Goal: Task Accomplishment & Management: Use online tool/utility

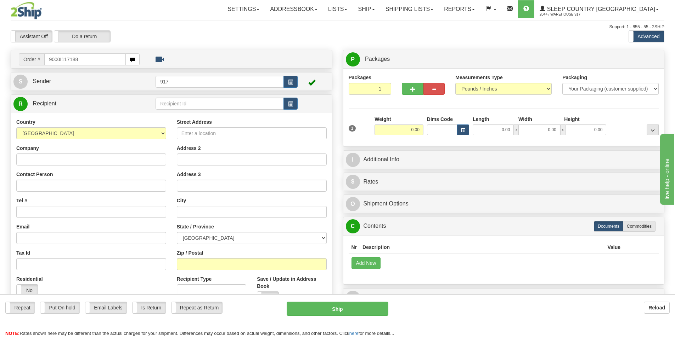
type input "9000I117188"
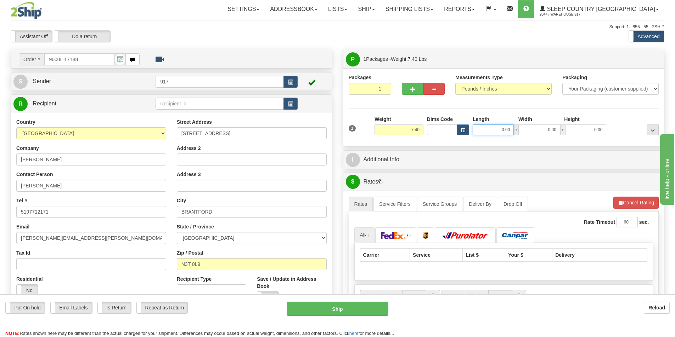
click at [486, 132] on input "0.00" at bounding box center [492, 130] width 41 height 11
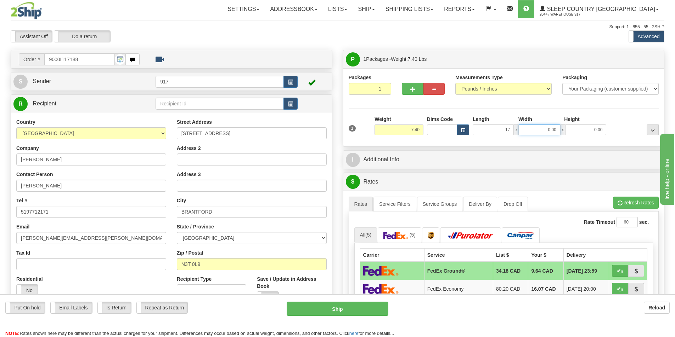
type input "17.00"
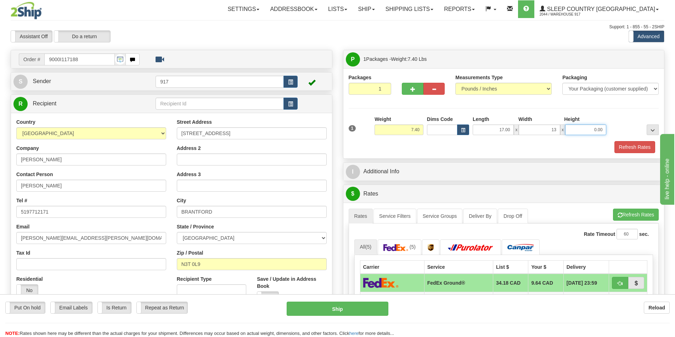
type input "13.00"
click at [594, 137] on div "1 Weight 7.40 Dims Code x x" at bounding box center [504, 128] width 314 height 25
click at [589, 127] on input "0.00" at bounding box center [585, 130] width 41 height 11
drag, startPoint x: 589, startPoint y: 137, endPoint x: 601, endPoint y: 131, distance: 13.2
click at [601, 131] on div "1 Weight 7.40 Dims Code x x" at bounding box center [504, 128] width 314 height 25
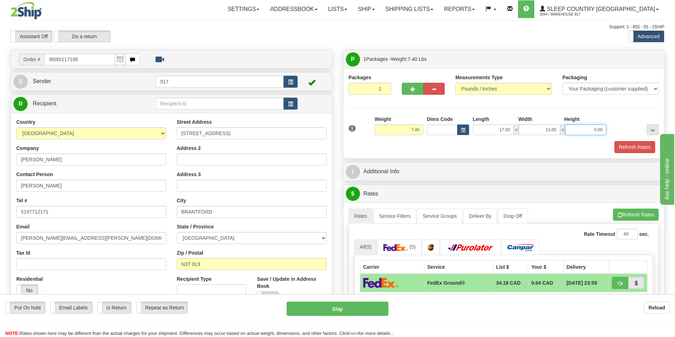
drag, startPoint x: 592, startPoint y: 130, endPoint x: 640, endPoint y: 135, distance: 47.3
click at [615, 132] on div "1 Weight 7.40 Dims Code x x" at bounding box center [504, 128] width 314 height 25
type input "7.00"
click at [634, 147] on button "Refresh Rates" at bounding box center [634, 147] width 41 height 12
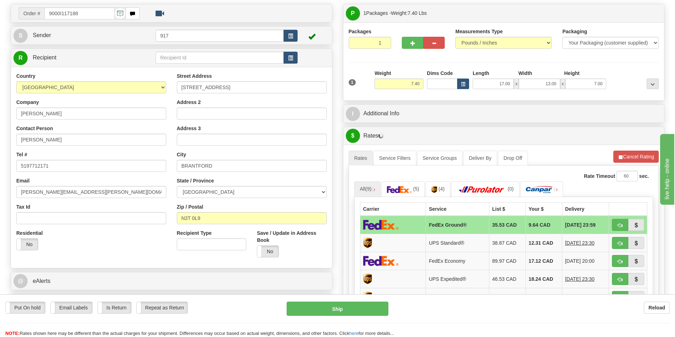
scroll to position [142, 0]
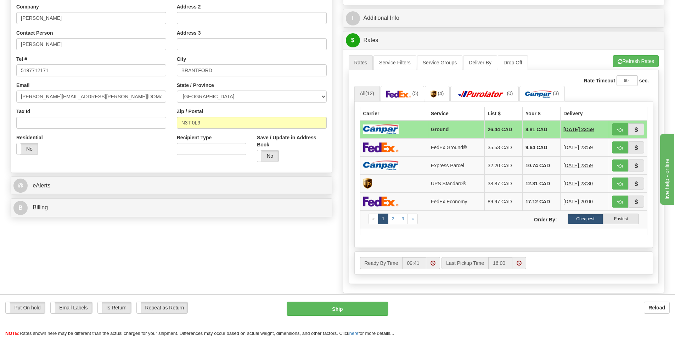
click at [402, 130] on td at bounding box center [394, 129] width 68 height 18
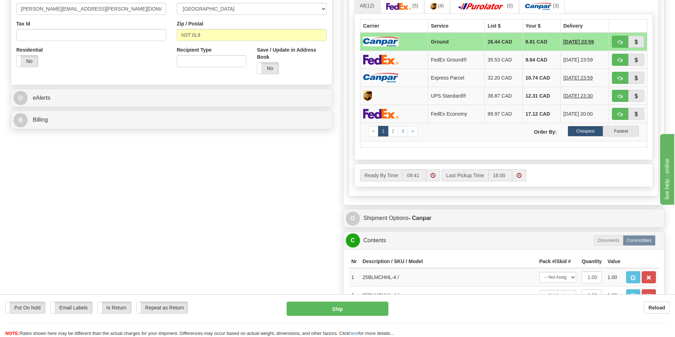
scroll to position [248, 0]
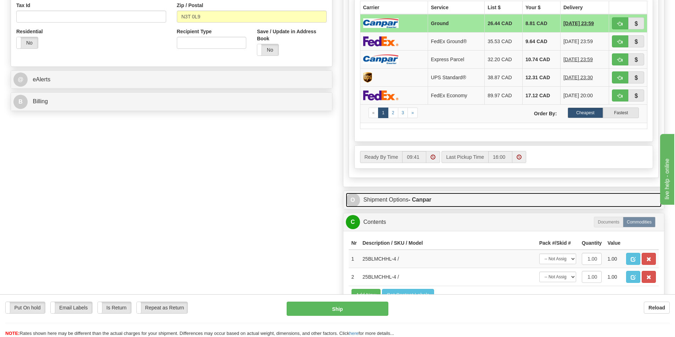
click at [398, 204] on link "O Shipment Options - Canpar" at bounding box center [504, 200] width 316 height 15
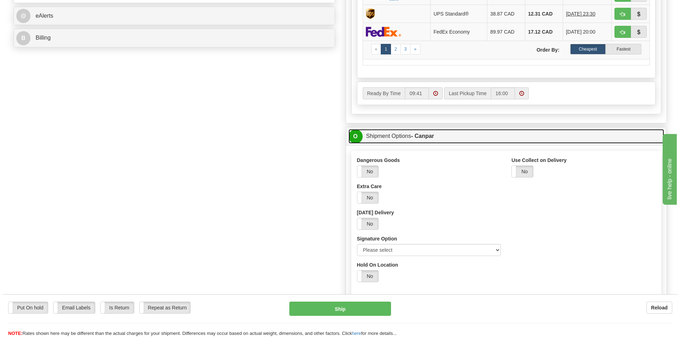
scroll to position [319, 0]
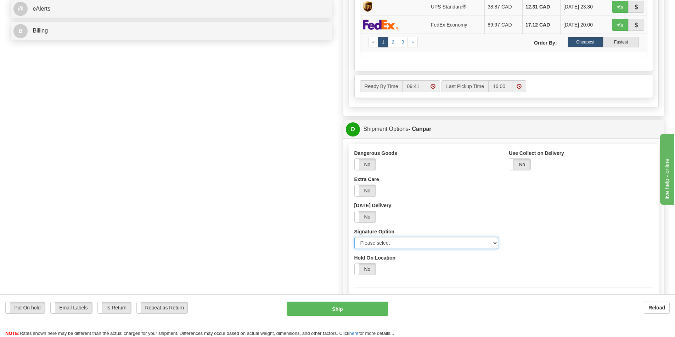
click at [410, 241] on select "Please select No Signature Required Signature Required Adult Signature" at bounding box center [426, 243] width 144 height 12
select select "2"
click at [354, 237] on select "Please select No Signature Required Signature Required Adult Signature" at bounding box center [426, 243] width 144 height 12
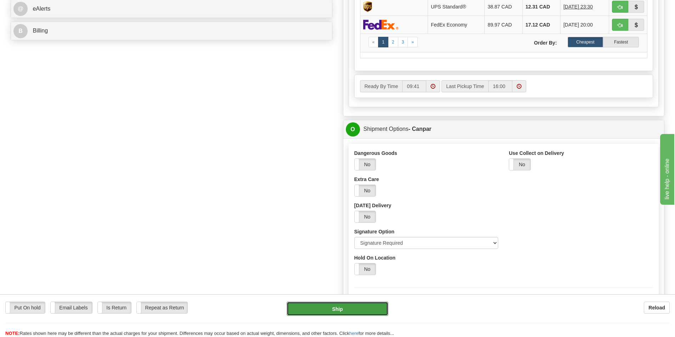
click at [342, 312] on button "Ship" at bounding box center [337, 309] width 102 height 14
type input "1"
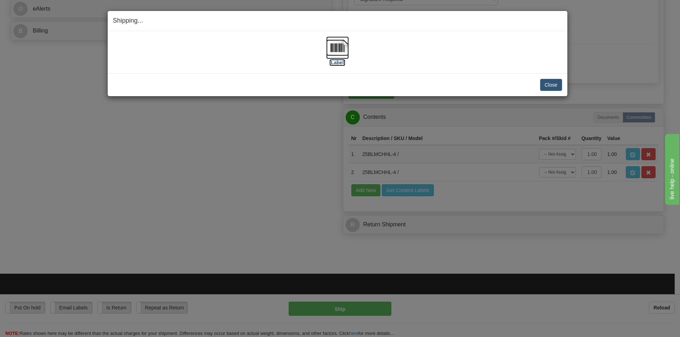
click at [334, 49] on img at bounding box center [337, 47] width 23 height 23
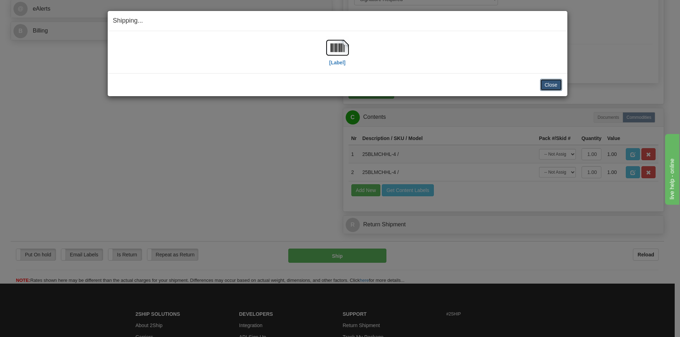
click at [550, 89] on button "Close" at bounding box center [551, 85] width 22 height 12
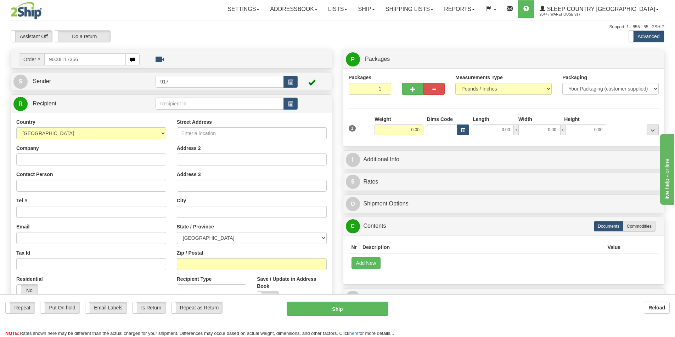
type input "9000I117356"
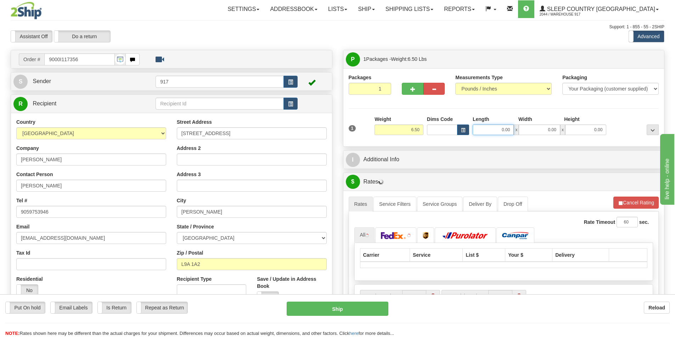
click at [483, 129] on input "0.00" at bounding box center [492, 130] width 41 height 11
type input "13.00"
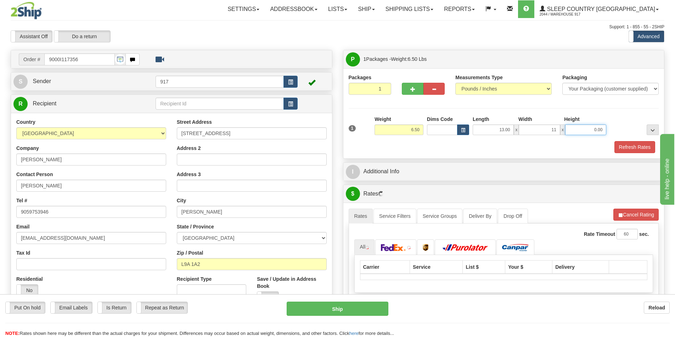
type input "11.00"
type input "4.00"
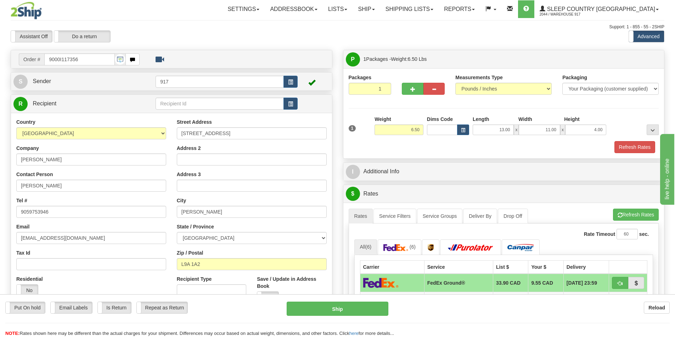
click at [628, 154] on div "Packages 1 1 Measurements Type" at bounding box center [503, 113] width 321 height 90
click at [628, 145] on button "Refresh Rates" at bounding box center [634, 147] width 41 height 12
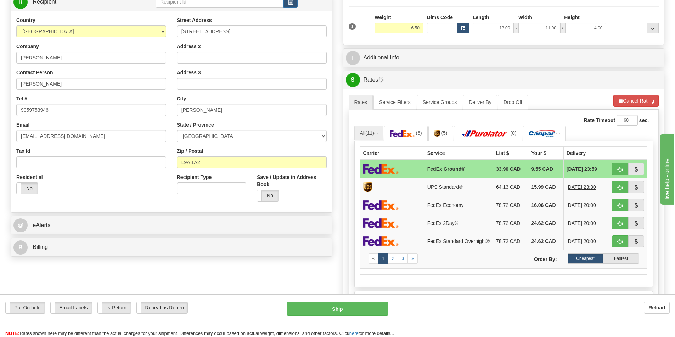
scroll to position [106, 0]
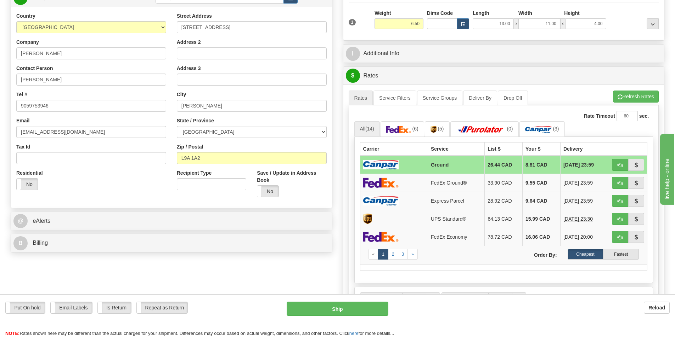
click at [460, 167] on td "Ground" at bounding box center [455, 165] width 57 height 18
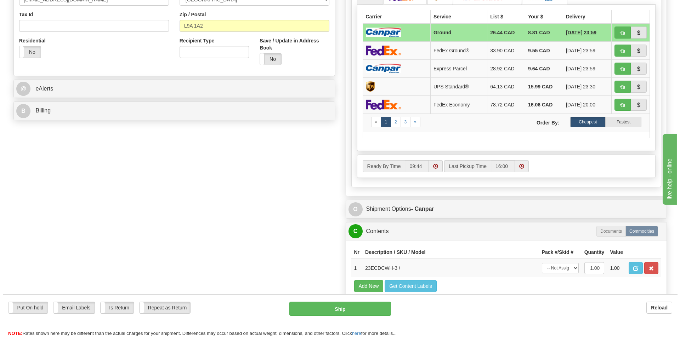
scroll to position [248, 0]
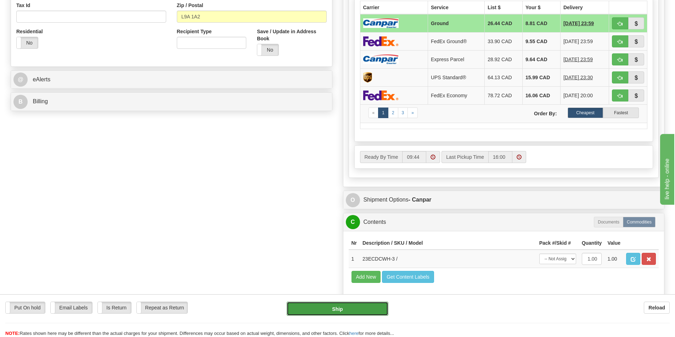
click at [325, 314] on button "Ship" at bounding box center [337, 309] width 102 height 14
type input "1"
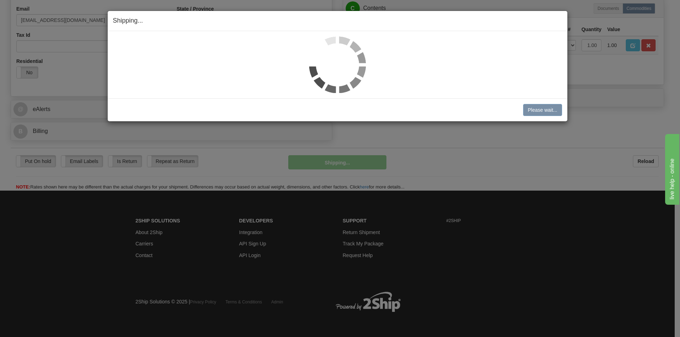
scroll to position [218, 0]
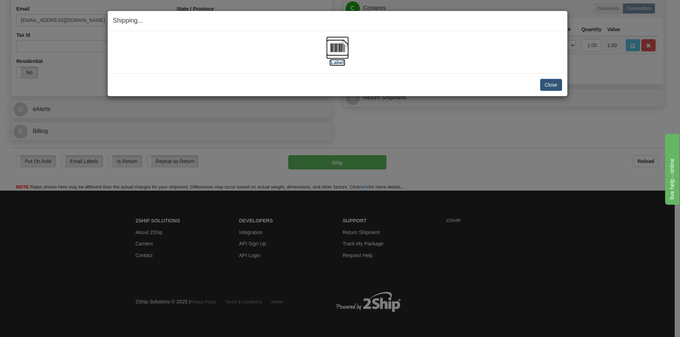
click at [342, 46] on img at bounding box center [337, 47] width 23 height 23
click at [545, 85] on button "Close" at bounding box center [551, 85] width 22 height 12
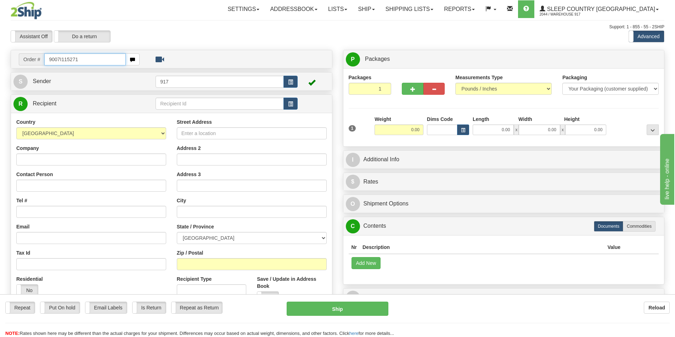
type input "9007I115271"
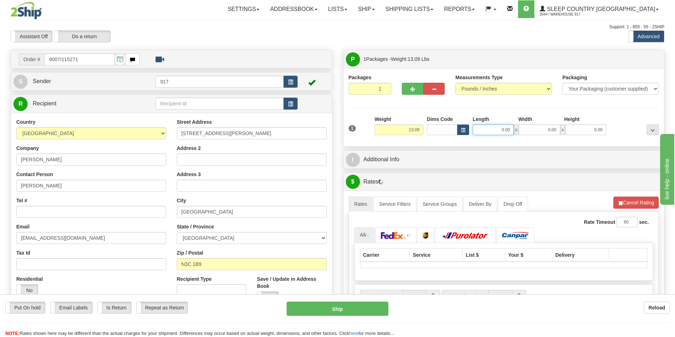
click at [496, 130] on input "0.00" at bounding box center [492, 130] width 41 height 11
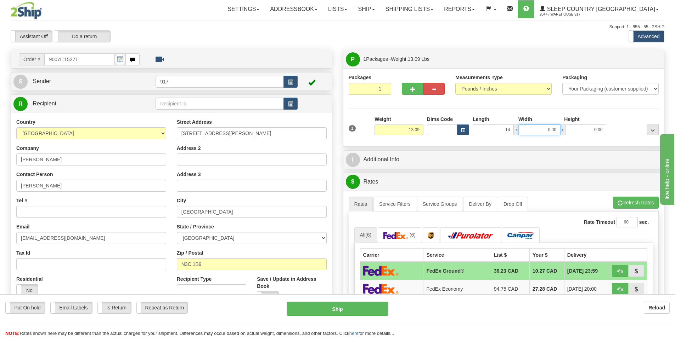
type input "14.00"
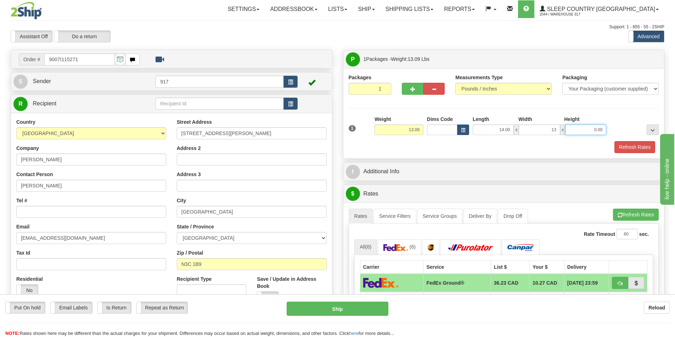
type input "13.00"
type input "8.00"
click at [616, 152] on button "Refresh Rates" at bounding box center [634, 147] width 41 height 12
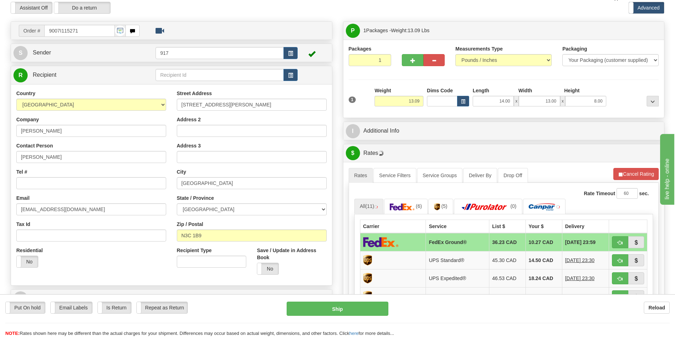
scroll to position [142, 0]
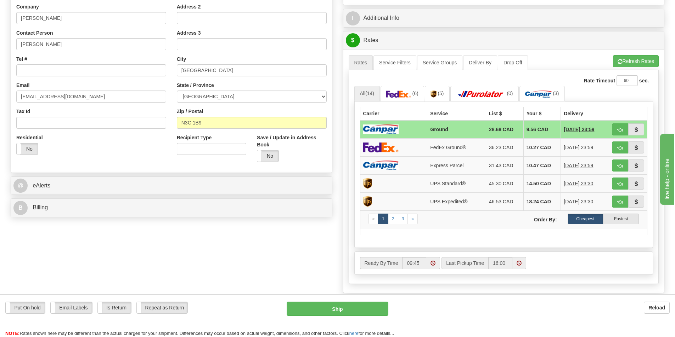
click at [464, 131] on td "Ground" at bounding box center [456, 129] width 59 height 18
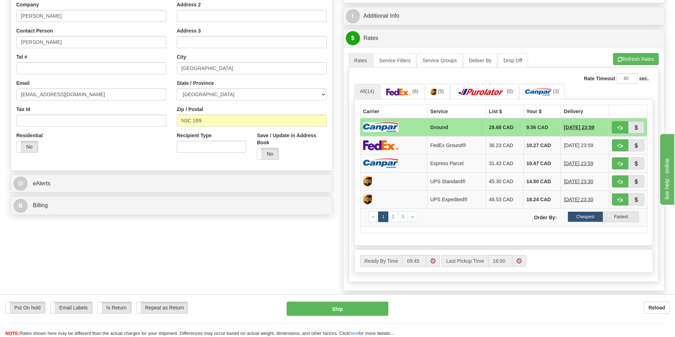
scroll to position [212, 0]
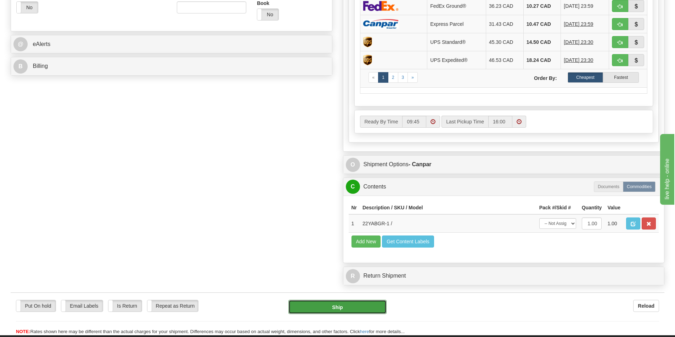
click at [346, 304] on button "Ship" at bounding box center [337, 307] width 98 height 14
type input "1"
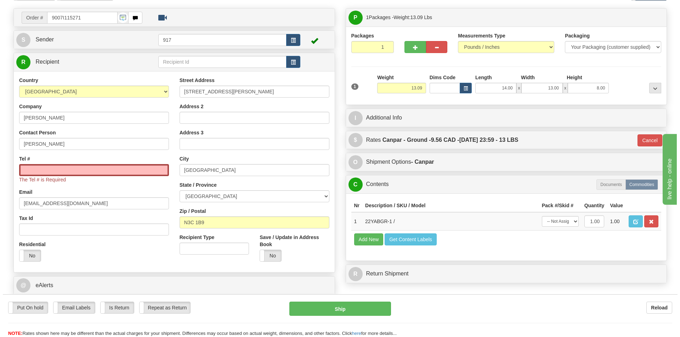
scroll to position [41, 0]
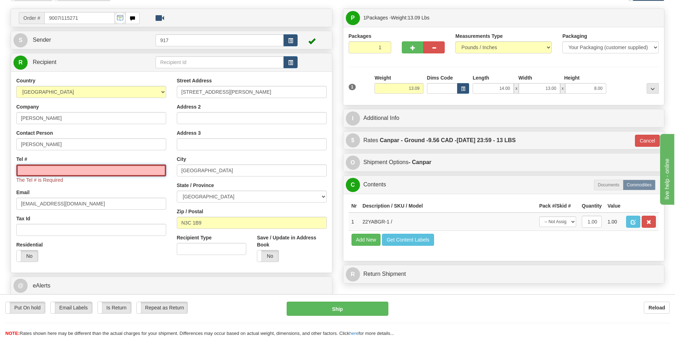
click at [101, 170] on input "Tel #" at bounding box center [91, 171] width 150 height 12
type input "1234567891"
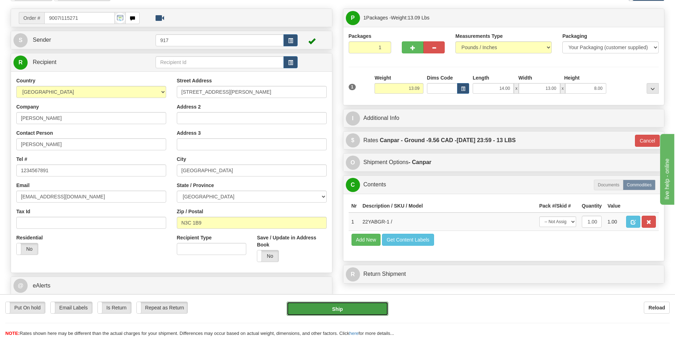
click at [312, 309] on button "Ship" at bounding box center [337, 309] width 102 height 14
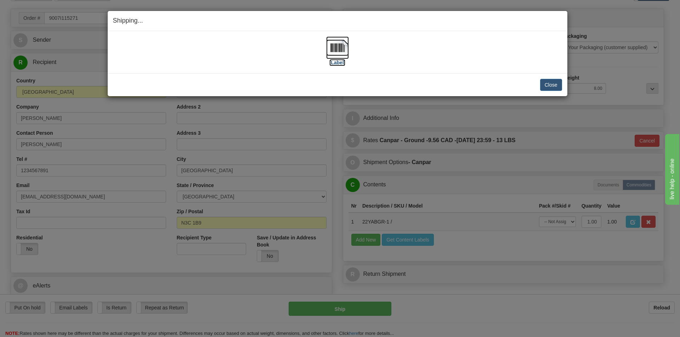
click at [348, 52] on img at bounding box center [337, 47] width 23 height 23
click at [557, 82] on button "Close" at bounding box center [551, 85] width 22 height 12
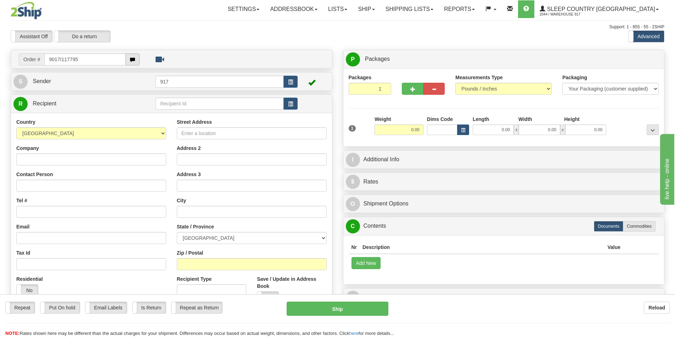
type input "9017I117795"
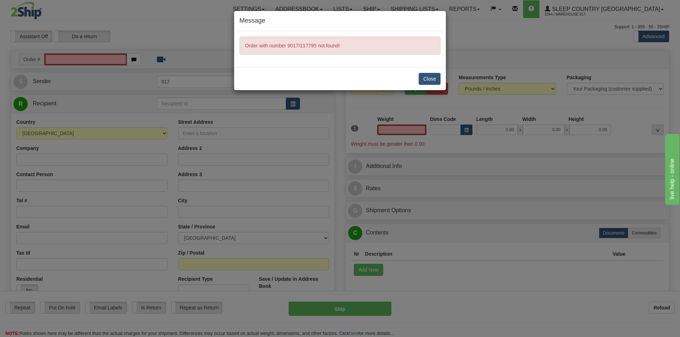
type input "0.00"
click at [425, 78] on button "Close" at bounding box center [430, 79] width 22 height 12
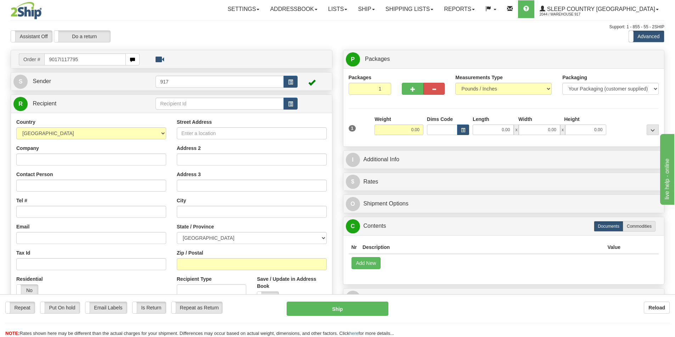
type input "9017I117795"
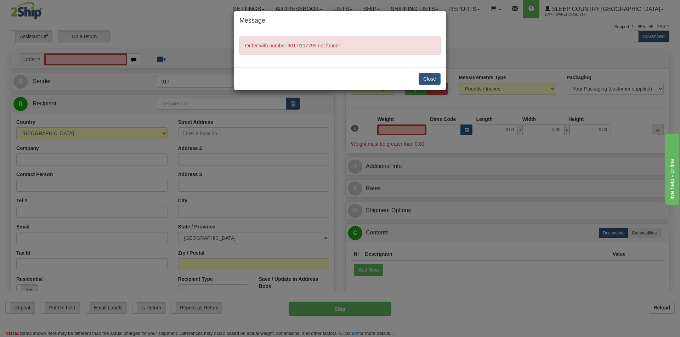
type input "0.00"
click at [426, 79] on button "Close" at bounding box center [430, 79] width 22 height 12
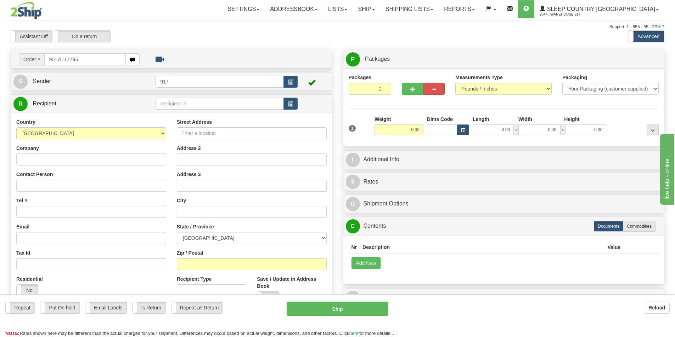
type input "9017I117795"
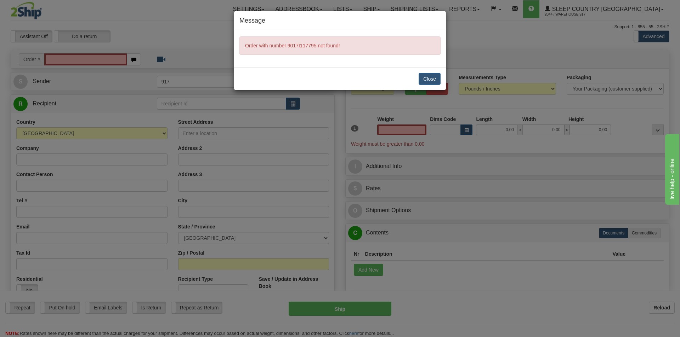
type input "0.00"
click at [428, 81] on button "Close" at bounding box center [430, 79] width 22 height 12
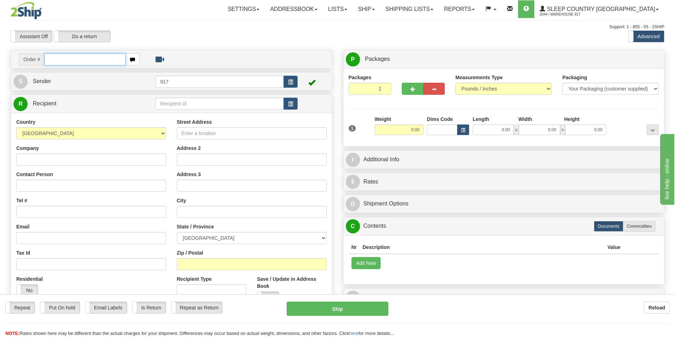
click at [54, 61] on input "text" at bounding box center [84, 59] width 81 height 12
type input "9017i117795"
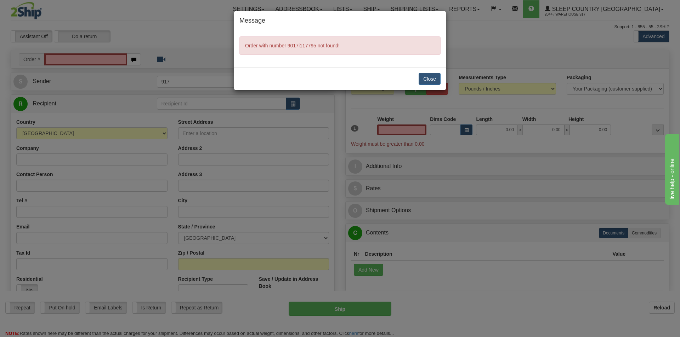
type input "0.00"
click at [420, 81] on button "Close" at bounding box center [430, 79] width 22 height 12
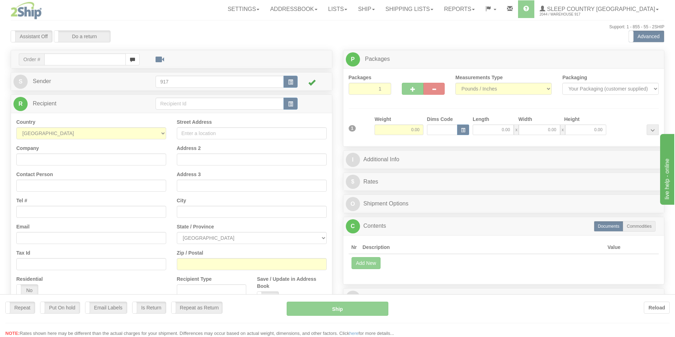
click at [90, 60] on div at bounding box center [337, 168] width 675 height 337
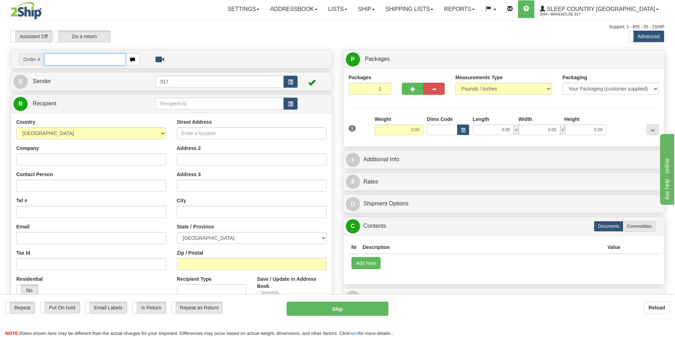
click at [90, 60] on input "text" at bounding box center [84, 59] width 81 height 12
type input "9017I117795"
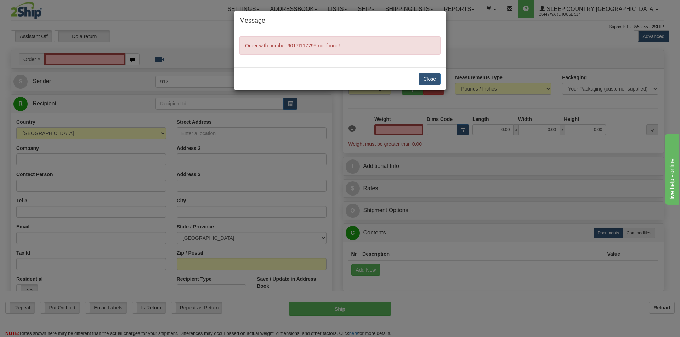
type input "0.00"
click at [434, 80] on button "Close" at bounding box center [430, 79] width 22 height 12
